Goal: Information Seeking & Learning: Learn about a topic

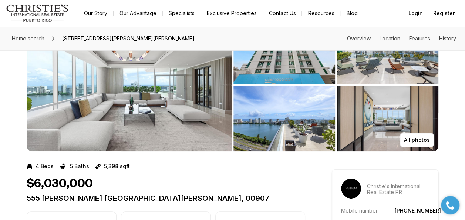
scroll to position [37, 0]
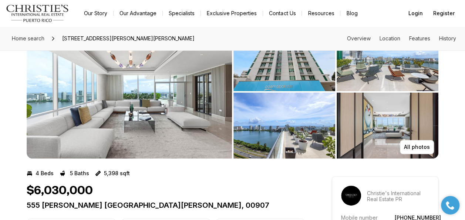
click at [181, 140] on img "View image gallery" at bounding box center [129, 91] width 205 height 133
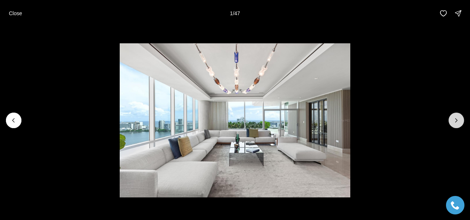
click at [455, 121] on icon "Next slide" at bounding box center [456, 119] width 7 height 7
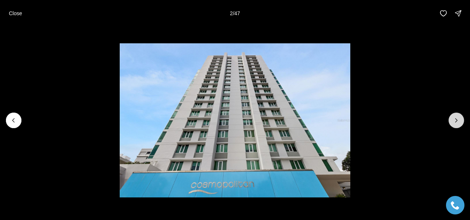
click at [455, 121] on icon "Next slide" at bounding box center [456, 119] width 7 height 7
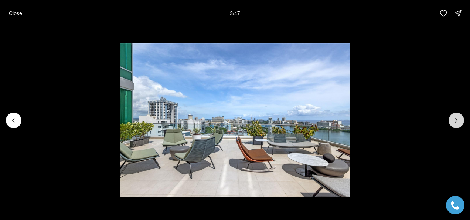
click at [455, 121] on icon "Next slide" at bounding box center [456, 119] width 7 height 7
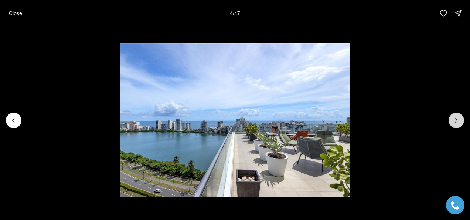
click at [455, 121] on icon "Next slide" at bounding box center [456, 119] width 7 height 7
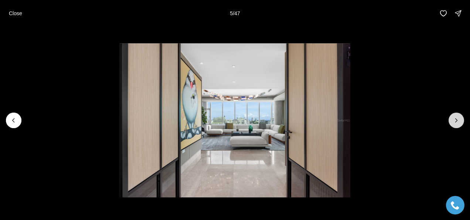
click at [455, 121] on icon "Next slide" at bounding box center [456, 119] width 7 height 7
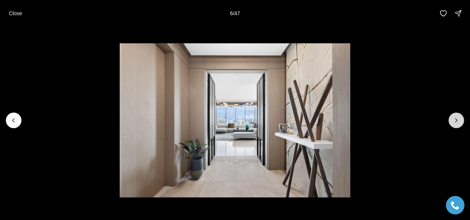
click at [455, 121] on icon "Next slide" at bounding box center [456, 119] width 7 height 7
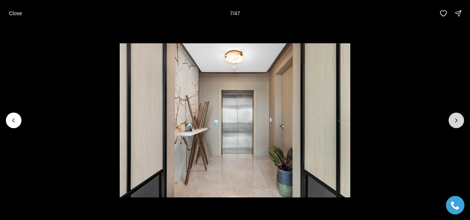
click at [455, 121] on icon "Next slide" at bounding box center [456, 119] width 7 height 7
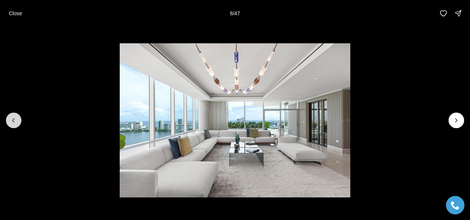
click at [15, 118] on icon "Previous slide" at bounding box center [13, 119] width 7 height 7
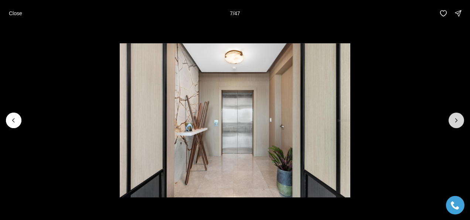
click at [454, 118] on icon "Next slide" at bounding box center [456, 119] width 7 height 7
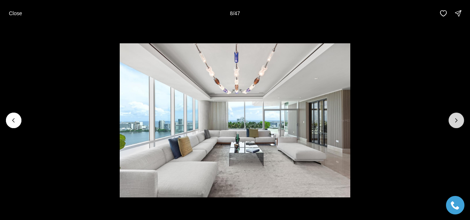
click at [454, 118] on icon "Next slide" at bounding box center [456, 119] width 7 height 7
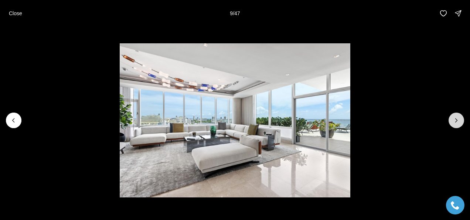
click at [454, 118] on icon "Next slide" at bounding box center [456, 119] width 7 height 7
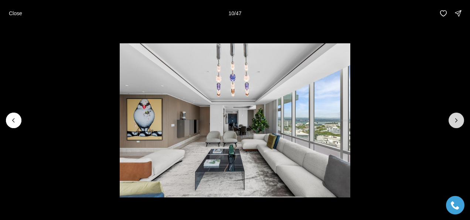
click at [454, 118] on icon "Next slide" at bounding box center [456, 119] width 7 height 7
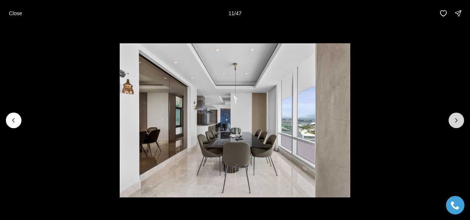
click at [454, 118] on icon "Next slide" at bounding box center [456, 119] width 7 height 7
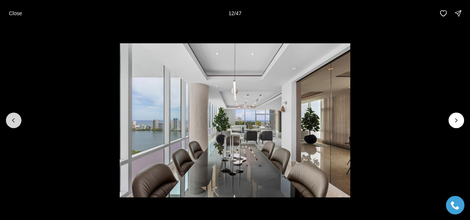
click at [13, 122] on icon "Previous slide" at bounding box center [13, 119] width 7 height 7
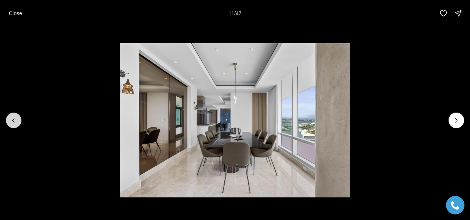
click at [10, 118] on icon "Previous slide" at bounding box center [13, 119] width 7 height 7
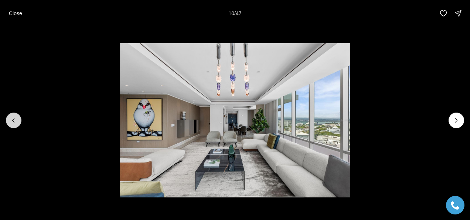
click at [17, 121] on icon "Previous slide" at bounding box center [13, 119] width 7 height 7
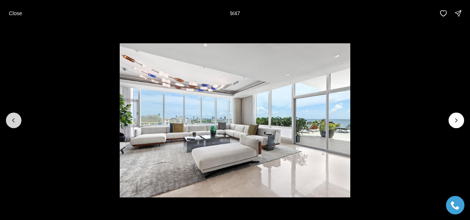
click at [8, 123] on button "Previous slide" at bounding box center [14, 120] width 16 height 16
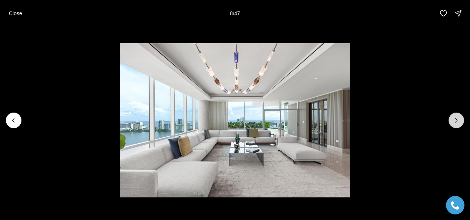
click at [456, 121] on icon "Next slide" at bounding box center [456, 119] width 7 height 7
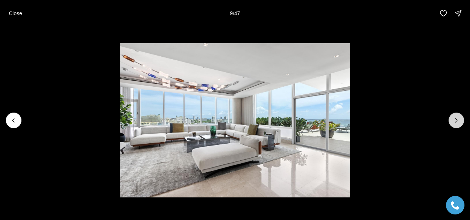
click at [456, 121] on icon "Next slide" at bounding box center [456, 119] width 7 height 7
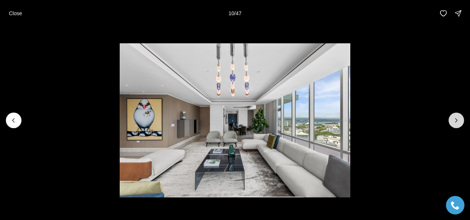
click at [456, 121] on icon "Next slide" at bounding box center [456, 119] width 7 height 7
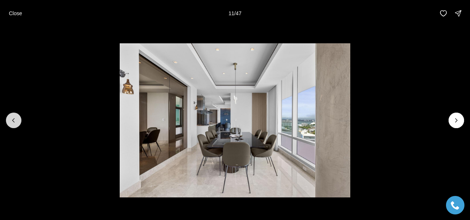
click at [7, 123] on button "Previous slide" at bounding box center [14, 120] width 16 height 16
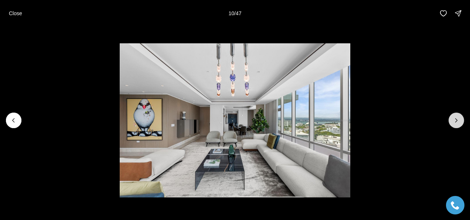
click at [457, 122] on icon "Next slide" at bounding box center [456, 119] width 7 height 7
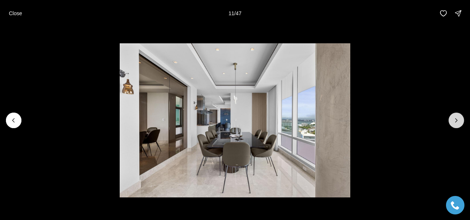
click at [460, 121] on icon "Next slide" at bounding box center [456, 119] width 7 height 7
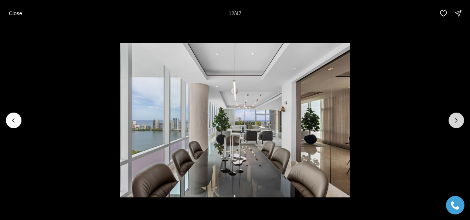
click at [457, 121] on icon "Next slide" at bounding box center [456, 119] width 7 height 7
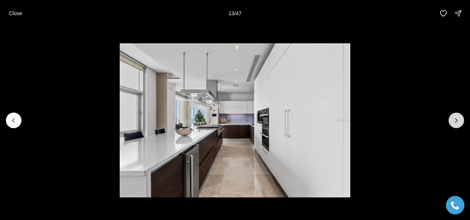
click at [457, 121] on icon "Next slide" at bounding box center [456, 119] width 7 height 7
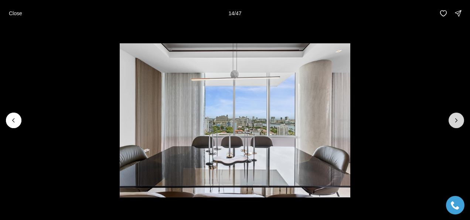
click at [457, 121] on icon "Next slide" at bounding box center [456, 119] width 7 height 7
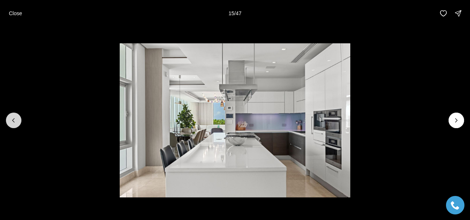
click at [14, 118] on icon "Previous slide" at bounding box center [13, 119] width 7 height 7
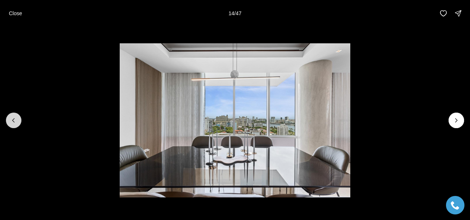
click at [14, 118] on icon "Previous slide" at bounding box center [13, 119] width 7 height 7
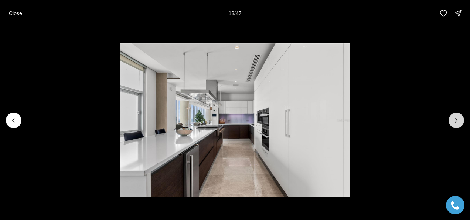
click at [459, 119] on icon "Next slide" at bounding box center [456, 119] width 7 height 7
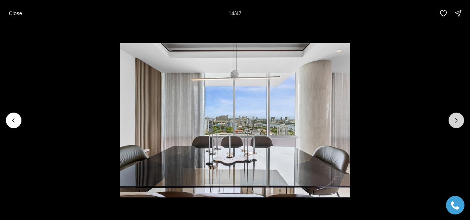
click at [459, 119] on icon "Next slide" at bounding box center [456, 119] width 7 height 7
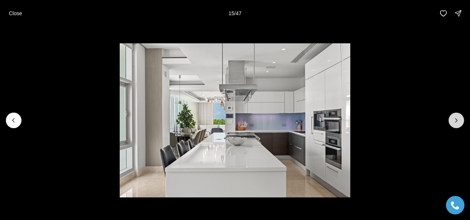
click at [459, 119] on icon "Next slide" at bounding box center [456, 119] width 7 height 7
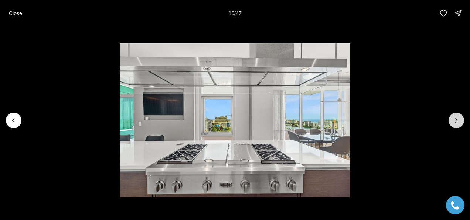
click at [459, 119] on icon "Next slide" at bounding box center [456, 119] width 7 height 7
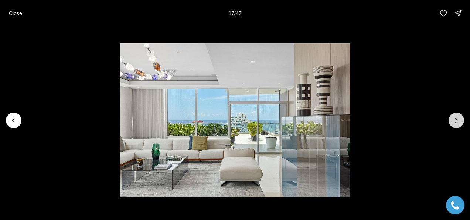
click at [459, 119] on icon "Next slide" at bounding box center [456, 119] width 7 height 7
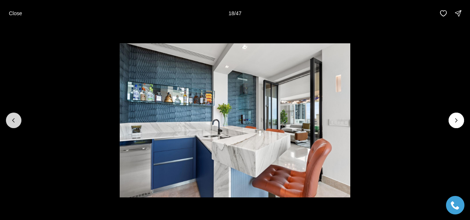
click at [10, 121] on icon "Previous slide" at bounding box center [13, 119] width 7 height 7
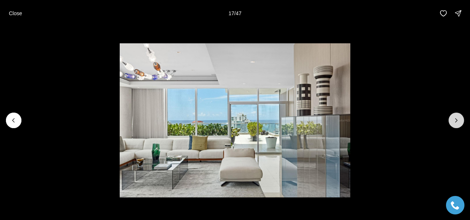
click at [458, 118] on icon "Next slide" at bounding box center [456, 119] width 7 height 7
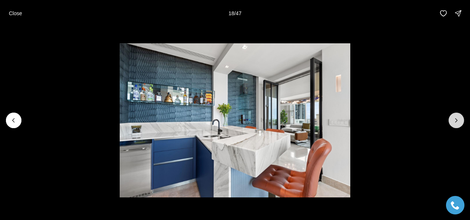
click at [458, 118] on icon "Next slide" at bounding box center [456, 119] width 7 height 7
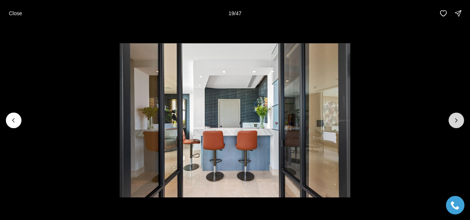
click at [458, 118] on icon "Next slide" at bounding box center [456, 119] width 7 height 7
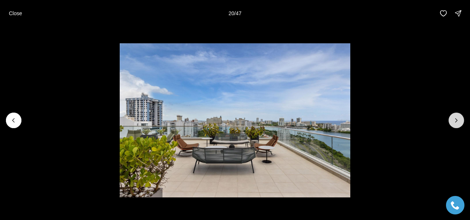
click at [458, 118] on icon "Next slide" at bounding box center [456, 119] width 7 height 7
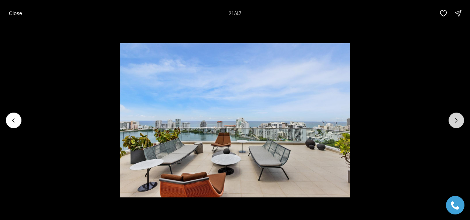
click at [458, 118] on icon "Next slide" at bounding box center [456, 119] width 7 height 7
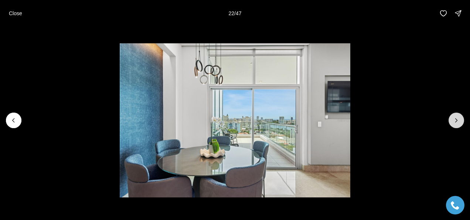
click at [458, 118] on icon "Next slide" at bounding box center [456, 119] width 7 height 7
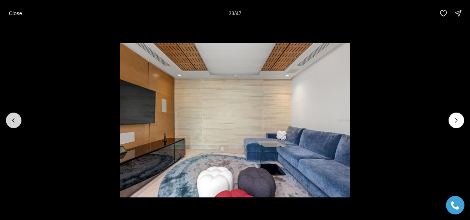
click at [13, 125] on button "Previous slide" at bounding box center [14, 120] width 16 height 16
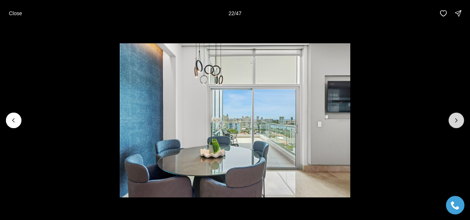
click at [459, 120] on icon "Next slide" at bounding box center [456, 119] width 7 height 7
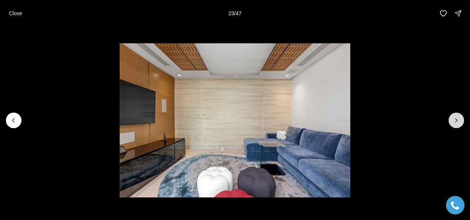
click at [459, 120] on icon "Next slide" at bounding box center [456, 119] width 7 height 7
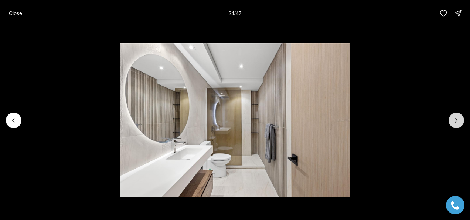
click at [458, 118] on icon "Next slide" at bounding box center [456, 119] width 7 height 7
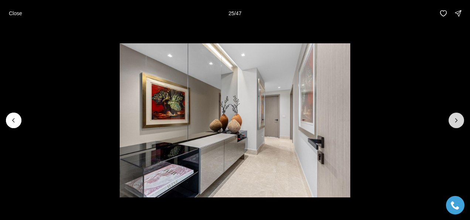
click at [458, 118] on icon "Next slide" at bounding box center [456, 119] width 7 height 7
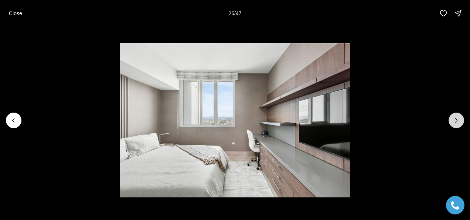
click at [458, 118] on icon "Next slide" at bounding box center [456, 119] width 7 height 7
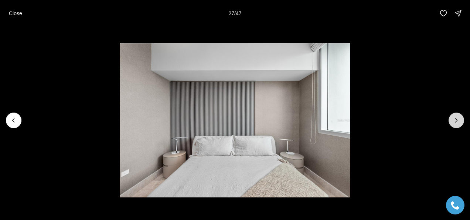
click at [458, 118] on icon "Next slide" at bounding box center [456, 119] width 7 height 7
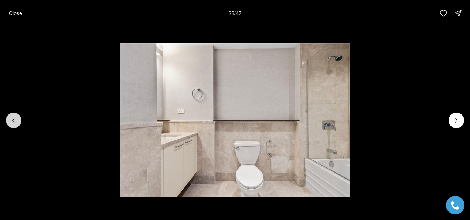
click at [7, 120] on button "Previous slide" at bounding box center [14, 120] width 16 height 16
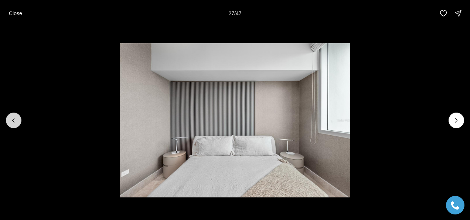
click at [7, 120] on button "Previous slide" at bounding box center [14, 120] width 16 height 16
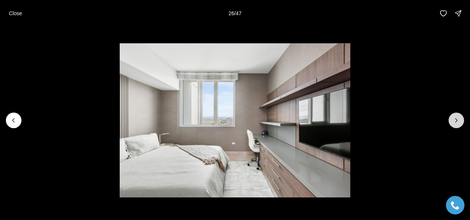
click at [456, 118] on icon "Next slide" at bounding box center [456, 119] width 7 height 7
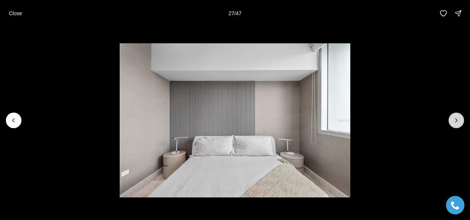
click at [456, 118] on icon "Next slide" at bounding box center [456, 119] width 7 height 7
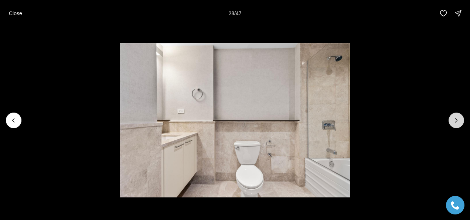
click at [449, 118] on button "Next slide" at bounding box center [457, 120] width 16 height 16
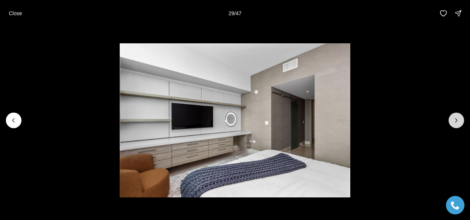
click at [458, 119] on icon "Next slide" at bounding box center [456, 119] width 7 height 7
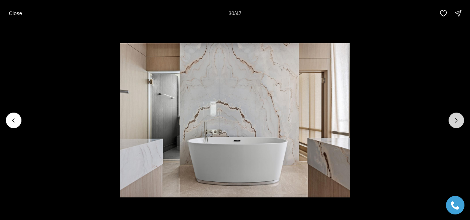
click at [458, 119] on icon "Next slide" at bounding box center [456, 119] width 7 height 7
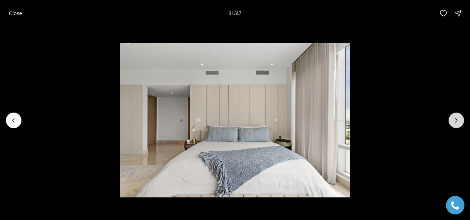
click at [458, 119] on icon "Next slide" at bounding box center [456, 119] width 7 height 7
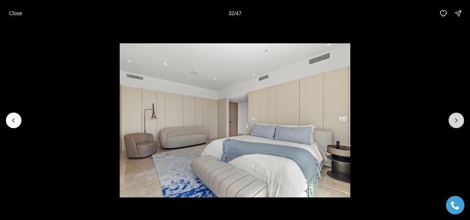
click at [458, 119] on icon "Next slide" at bounding box center [456, 119] width 7 height 7
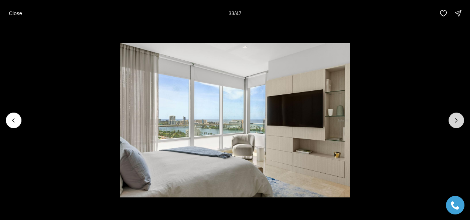
click at [458, 119] on icon "Next slide" at bounding box center [456, 119] width 7 height 7
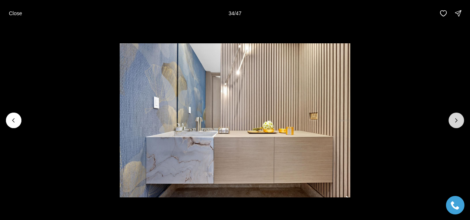
click at [458, 119] on icon "Next slide" at bounding box center [456, 119] width 7 height 7
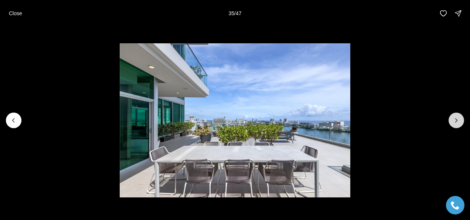
click at [458, 119] on icon "Next slide" at bounding box center [456, 119] width 7 height 7
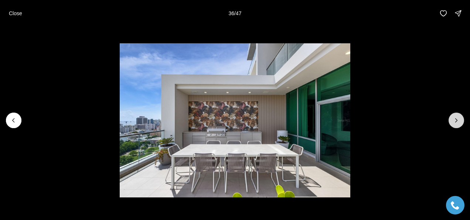
click at [458, 119] on icon "Next slide" at bounding box center [456, 119] width 7 height 7
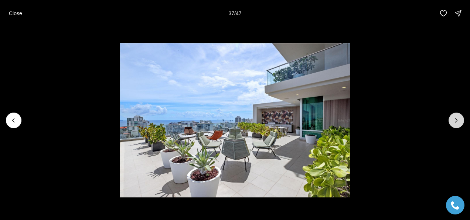
click at [458, 119] on icon "Next slide" at bounding box center [456, 119] width 7 height 7
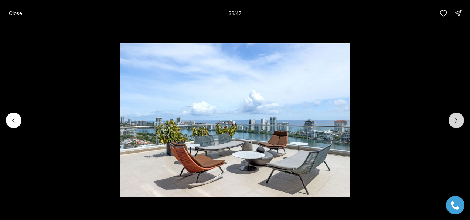
click at [458, 119] on icon "Next slide" at bounding box center [456, 119] width 7 height 7
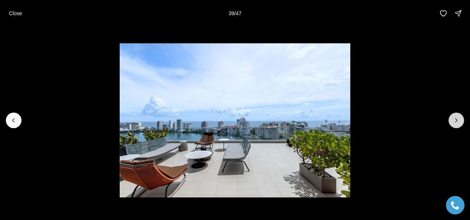
click at [458, 119] on icon "Next slide" at bounding box center [456, 119] width 7 height 7
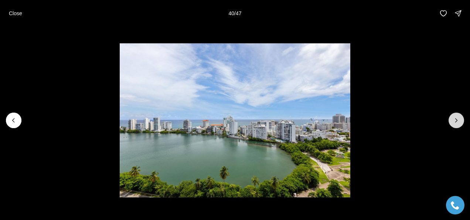
click at [458, 119] on icon "Next slide" at bounding box center [456, 119] width 7 height 7
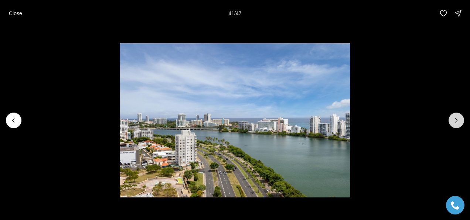
click at [458, 119] on icon "Next slide" at bounding box center [456, 119] width 7 height 7
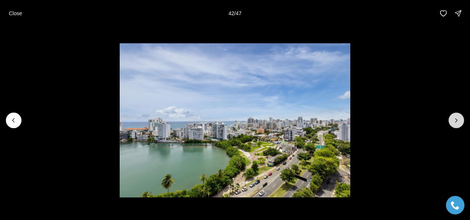
click at [458, 119] on icon "Next slide" at bounding box center [456, 119] width 7 height 7
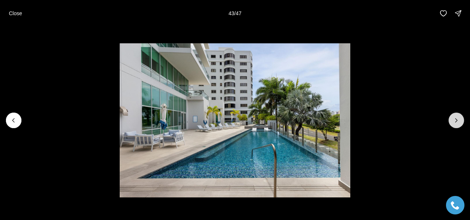
click at [458, 119] on icon "Next slide" at bounding box center [456, 119] width 7 height 7
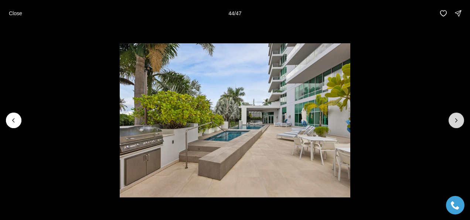
click at [458, 119] on icon "Next slide" at bounding box center [456, 119] width 7 height 7
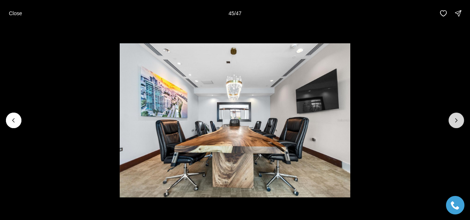
click at [458, 119] on icon "Next slide" at bounding box center [456, 119] width 7 height 7
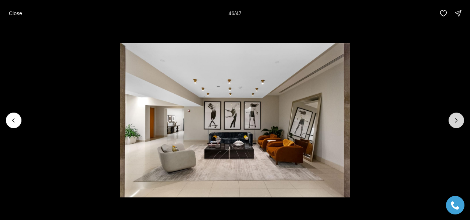
click at [457, 121] on icon "Next slide" at bounding box center [456, 119] width 7 height 7
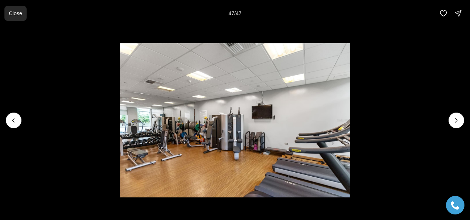
click at [9, 17] on button "Close" at bounding box center [15, 13] width 22 height 15
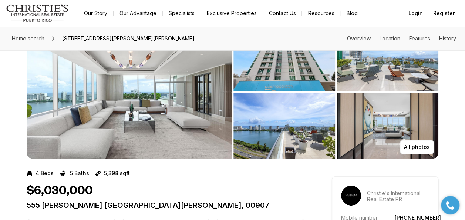
click at [270, 138] on img "View image gallery" at bounding box center [284, 125] width 102 height 66
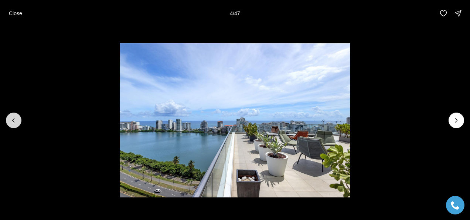
click at [11, 123] on icon "Previous slide" at bounding box center [13, 119] width 7 height 7
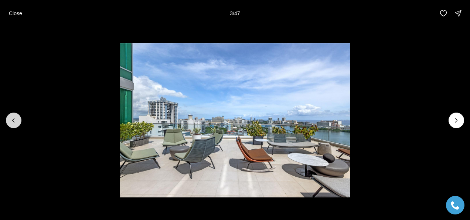
click at [11, 123] on icon "Previous slide" at bounding box center [13, 119] width 7 height 7
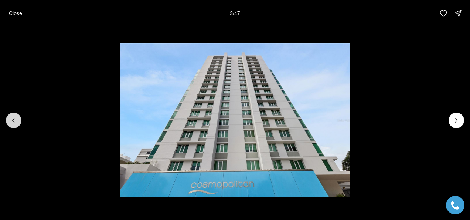
click at [11, 123] on icon "Previous slide" at bounding box center [13, 119] width 7 height 7
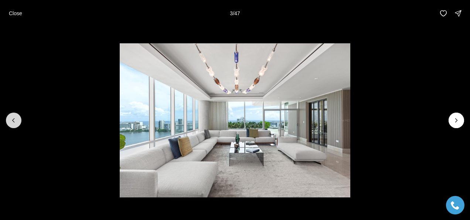
click at [11, 123] on icon "Previous slide" at bounding box center [13, 119] width 7 height 7
click at [11, 123] on div at bounding box center [14, 120] width 16 height 16
click at [13, 121] on div at bounding box center [14, 120] width 16 height 16
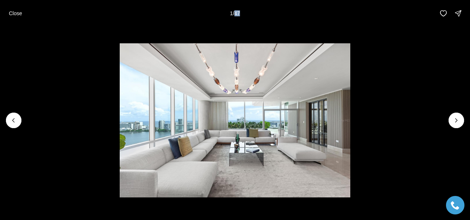
click at [13, 121] on div at bounding box center [14, 120] width 16 height 16
click at [459, 119] on icon "Next slide" at bounding box center [456, 119] width 7 height 7
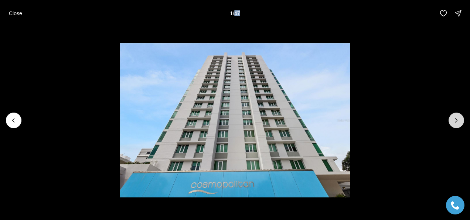
click at [459, 119] on icon "Next slide" at bounding box center [456, 119] width 7 height 7
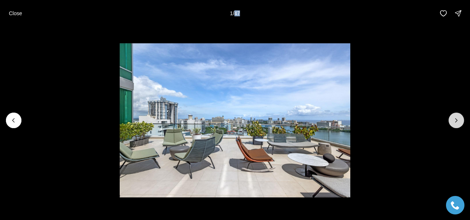
click at [459, 119] on icon "Next slide" at bounding box center [456, 119] width 7 height 7
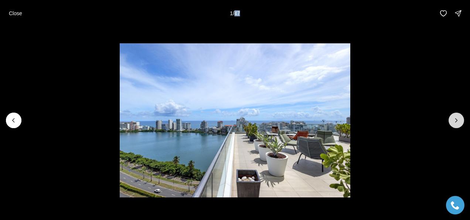
click at [459, 119] on icon "Next slide" at bounding box center [456, 119] width 7 height 7
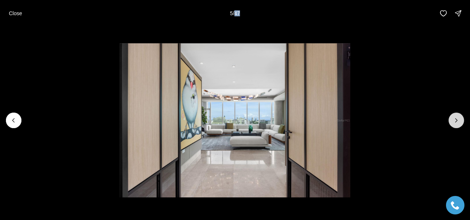
click at [459, 119] on icon "Next slide" at bounding box center [456, 119] width 7 height 7
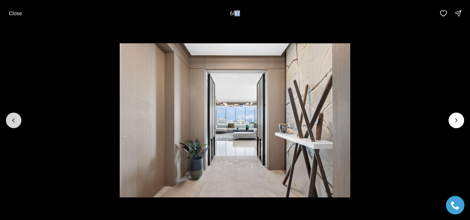
click at [10, 119] on icon "Previous slide" at bounding box center [13, 119] width 7 height 7
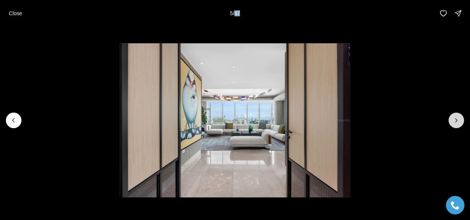
click at [457, 121] on icon "Next slide" at bounding box center [456, 119] width 7 height 7
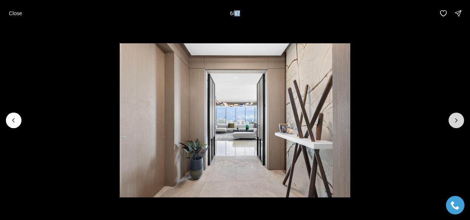
click at [457, 121] on icon "Next slide" at bounding box center [456, 119] width 7 height 7
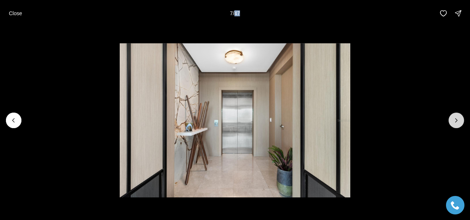
click at [457, 121] on icon "Next slide" at bounding box center [456, 119] width 7 height 7
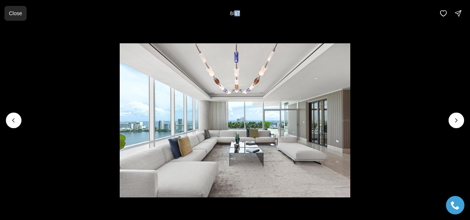
click at [15, 10] on p "Close" at bounding box center [15, 13] width 13 height 6
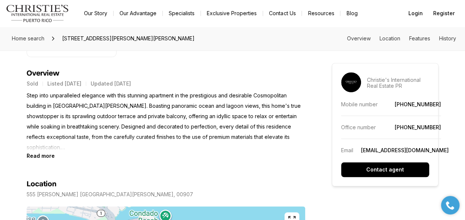
scroll to position [296, 0]
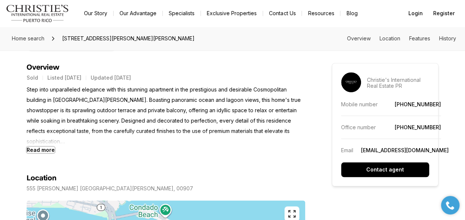
click at [32, 146] on b "Read more" at bounding box center [41, 149] width 28 height 6
